Goal: Task Accomplishment & Management: Manage account settings

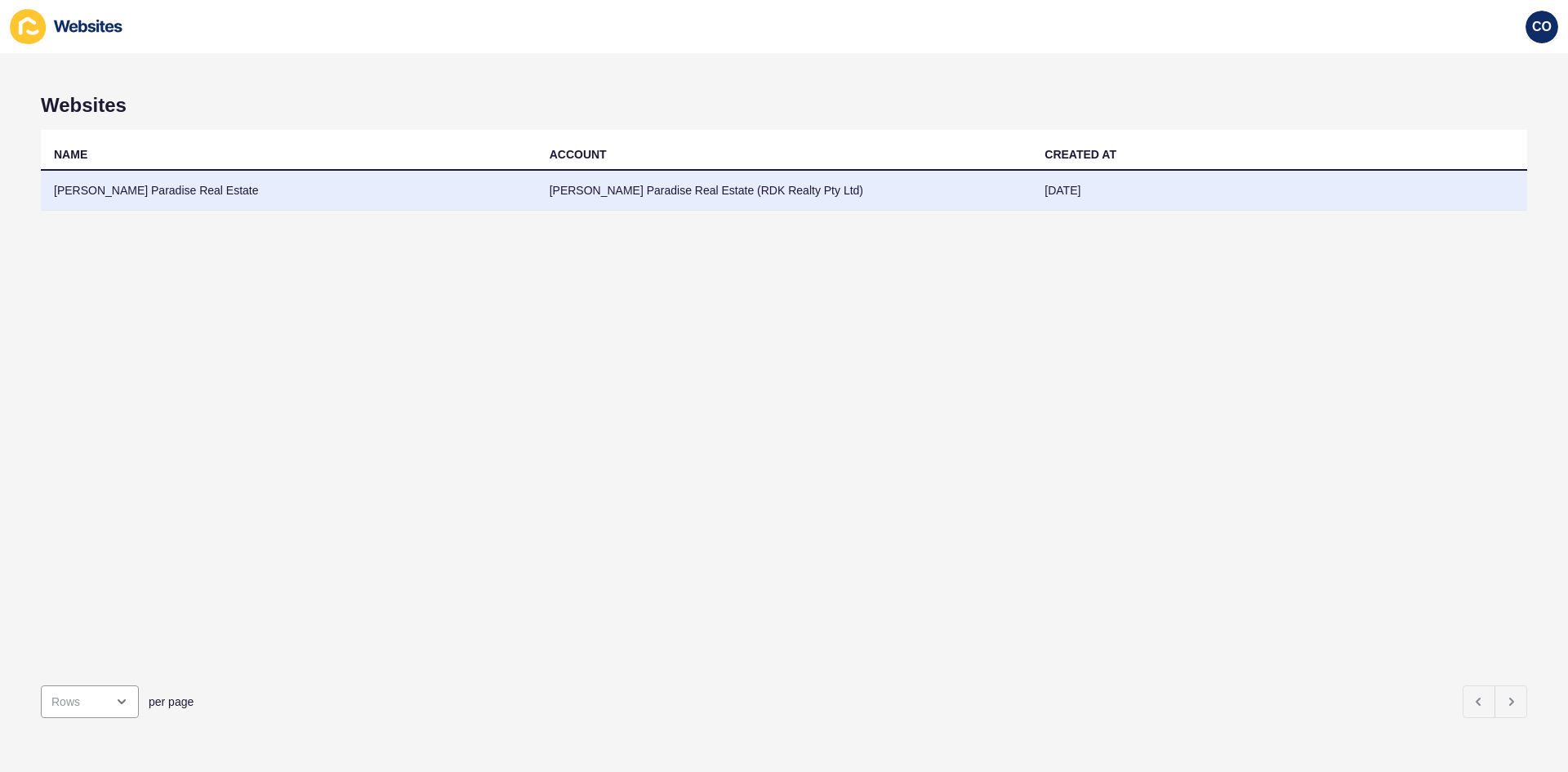
click at [169, 191] on td "[PERSON_NAME] Paradise Real Estate" at bounding box center [288, 190] width 495 height 40
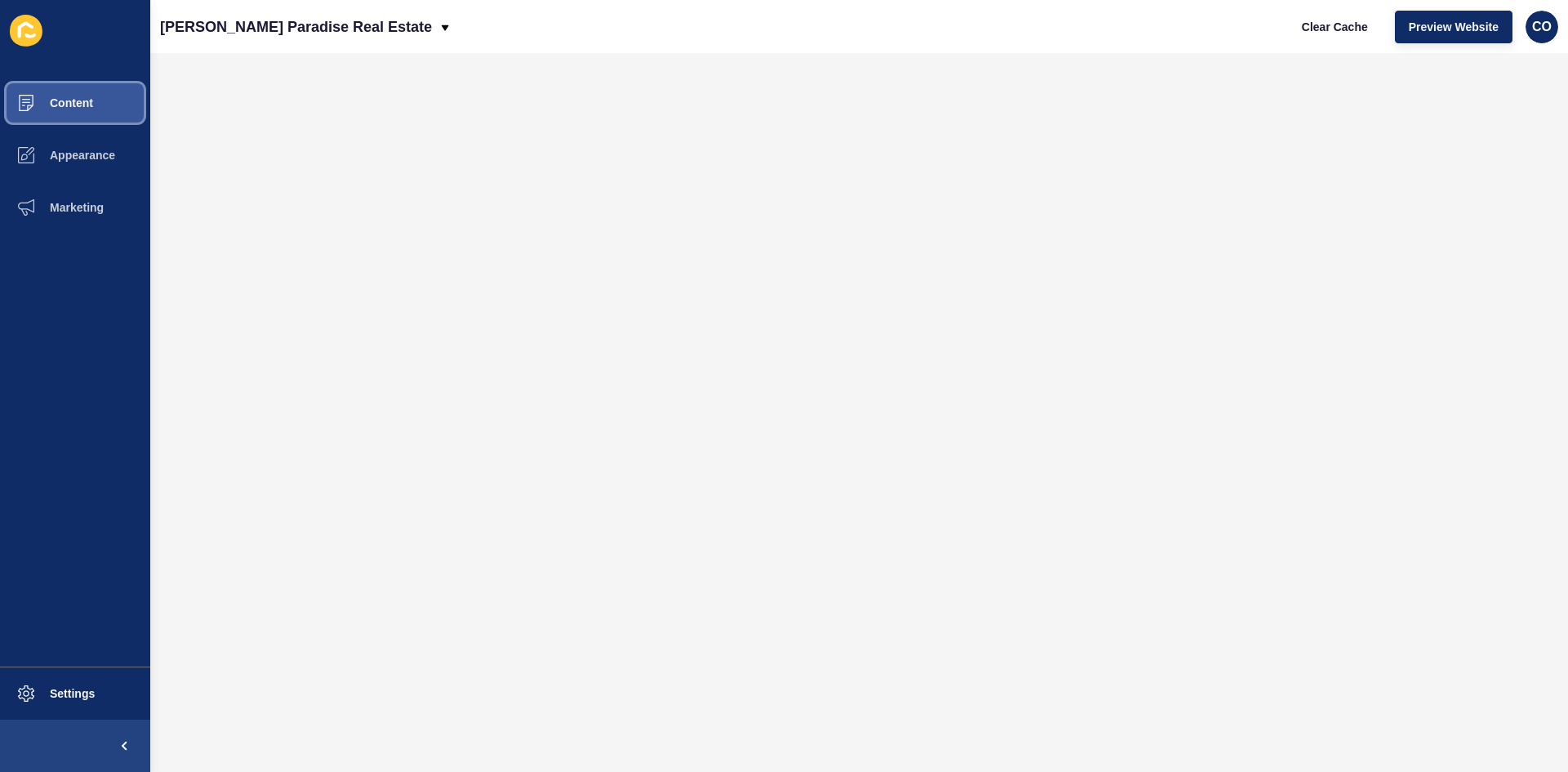
click at [97, 89] on button "Content" at bounding box center [75, 103] width 150 height 52
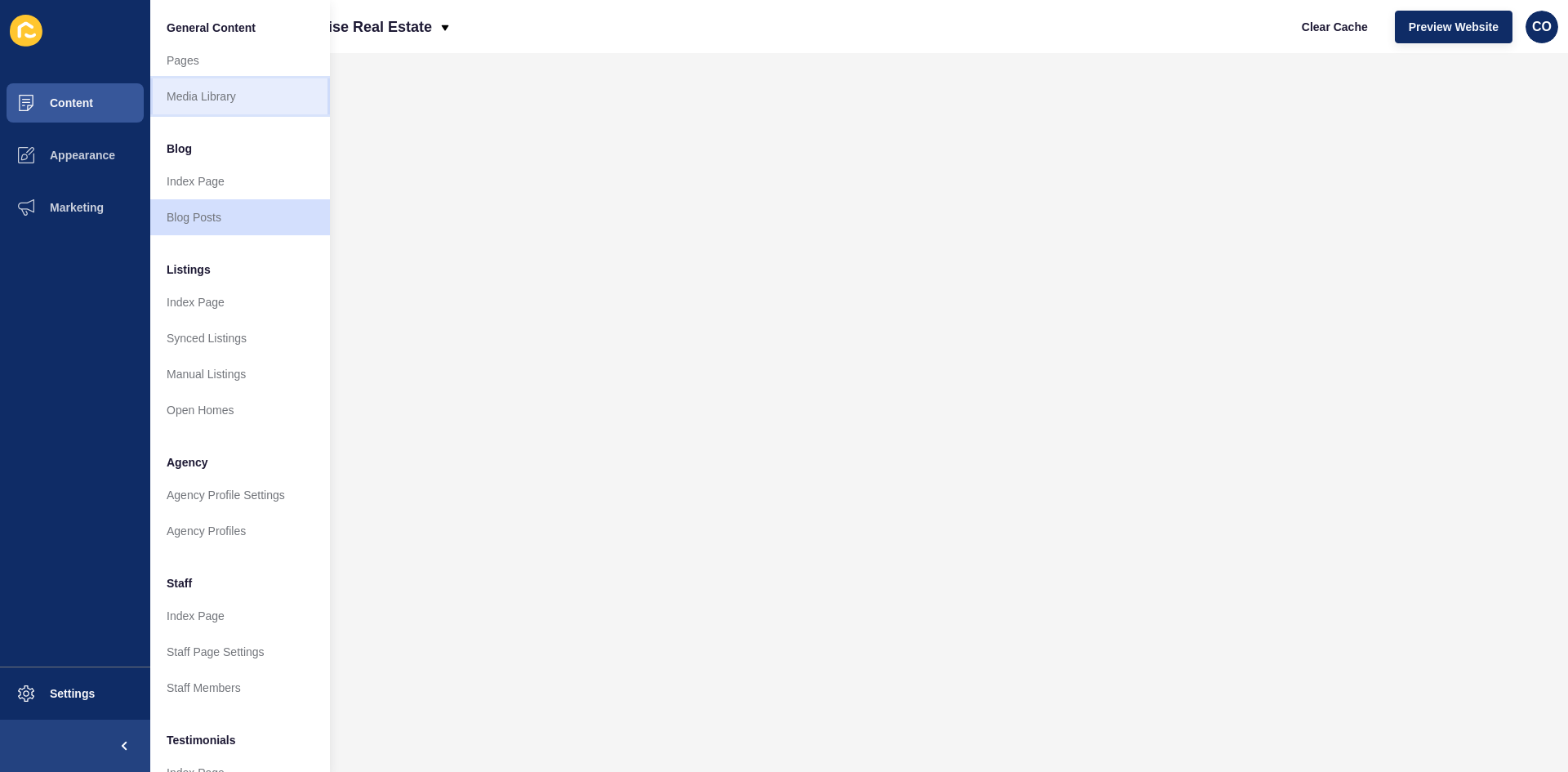
click at [220, 98] on link "Media Library" at bounding box center [240, 96] width 180 height 36
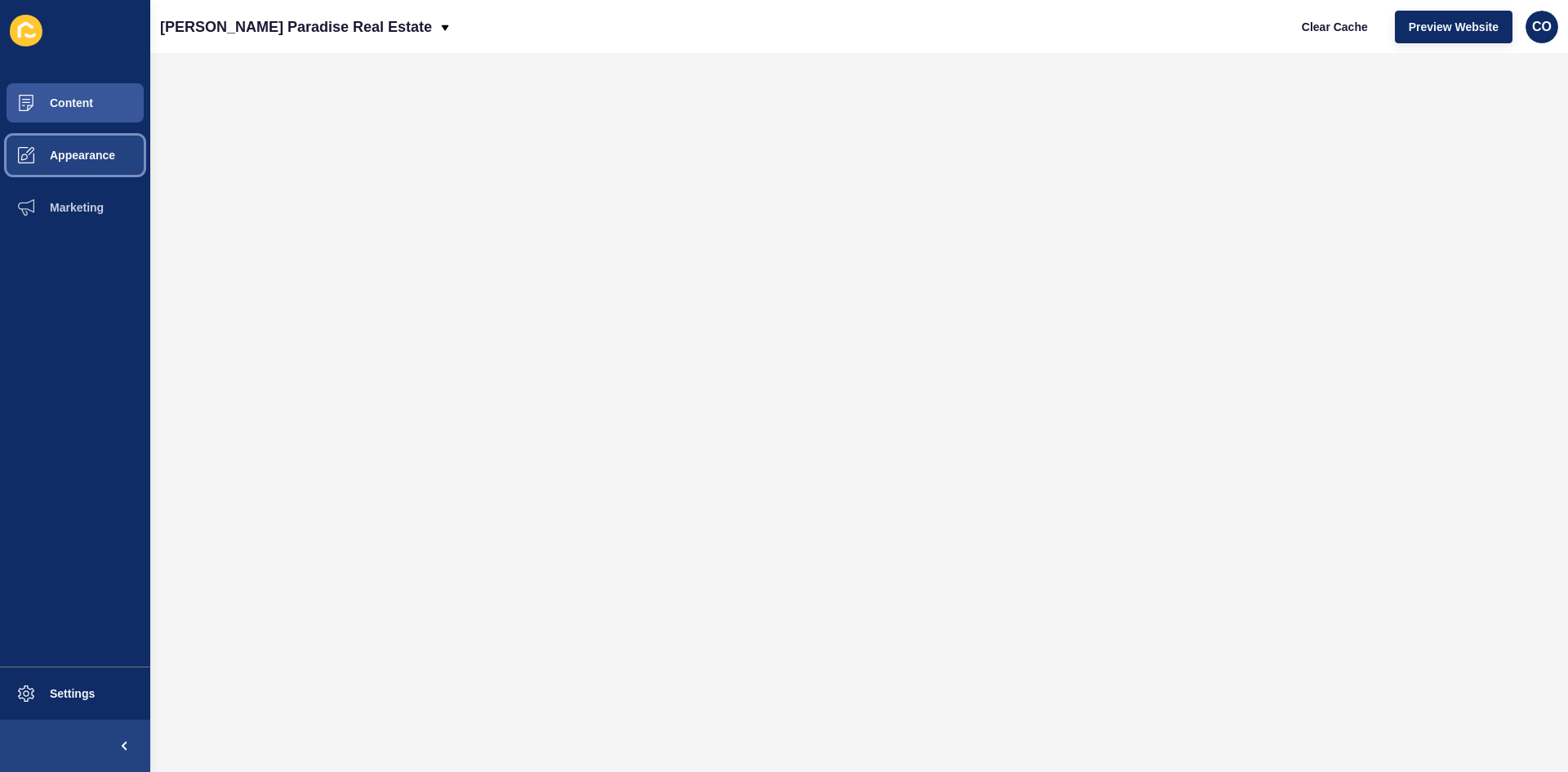
click at [97, 157] on span "Appearance" at bounding box center [56, 155] width 118 height 13
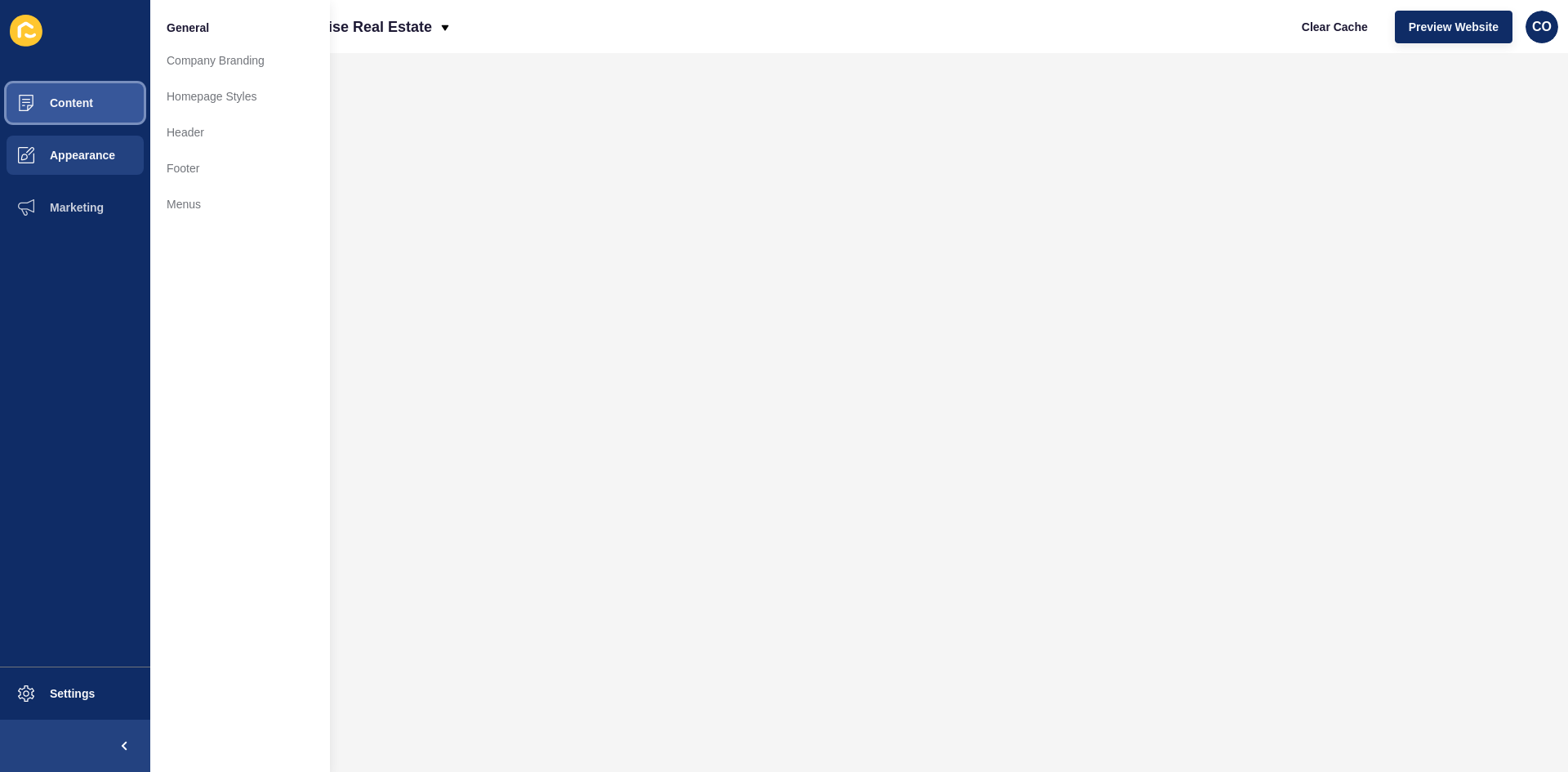
click at [95, 91] on button "Content" at bounding box center [75, 103] width 150 height 52
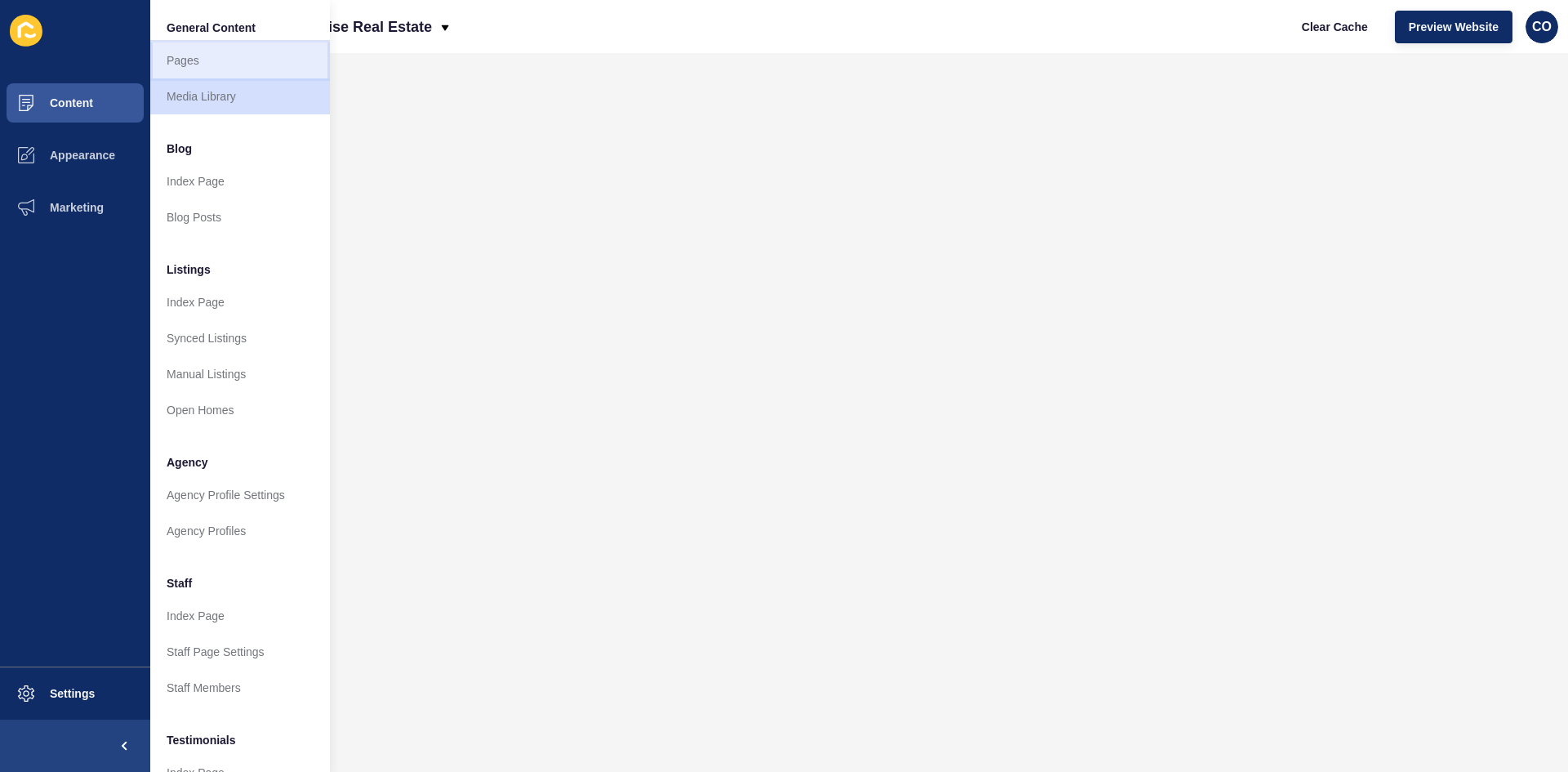
click at [212, 65] on link "Pages" at bounding box center [240, 61] width 180 height 36
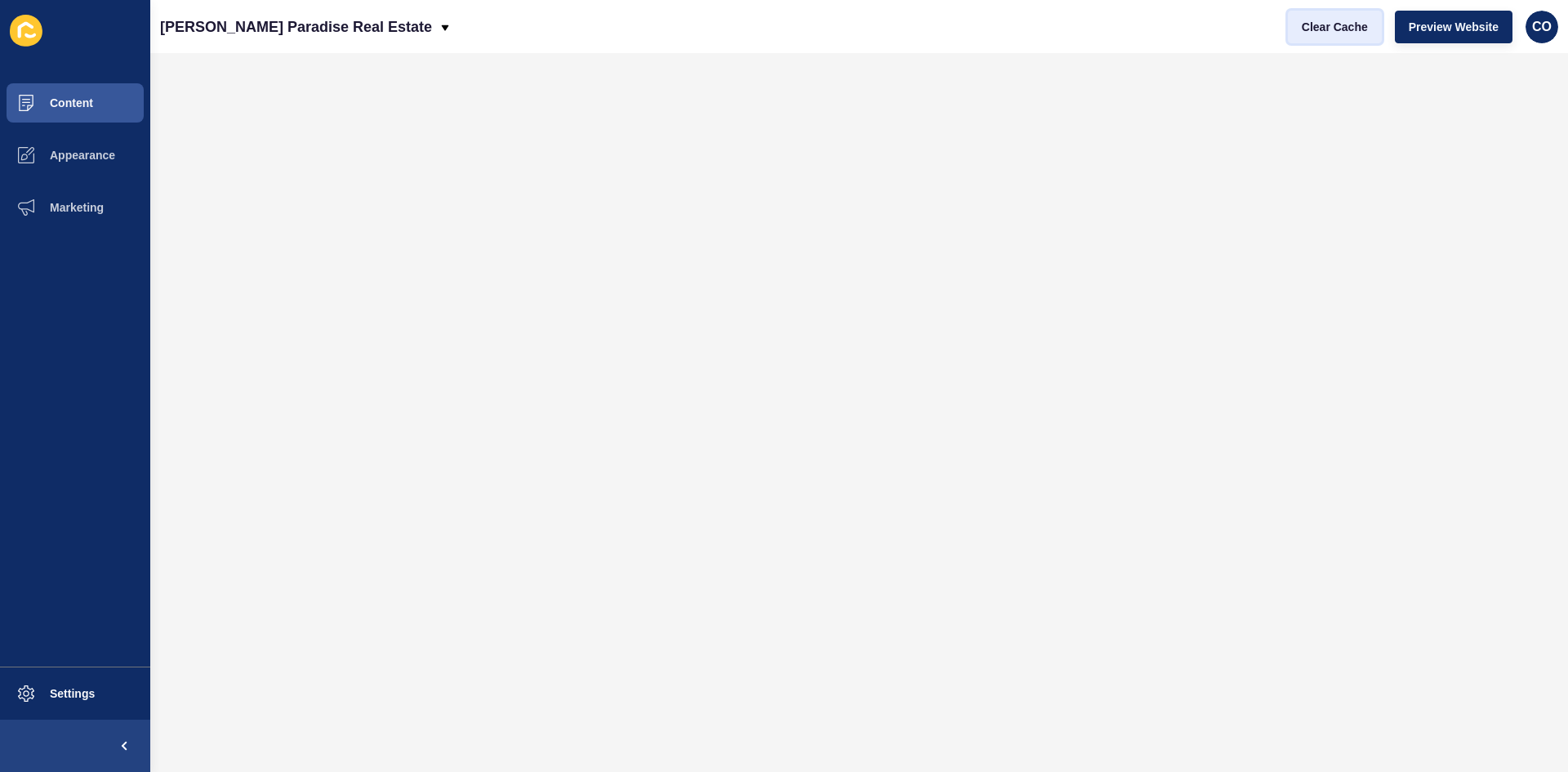
click at [1337, 24] on span "Clear Cache" at bounding box center [1335, 27] width 67 height 16
